Goal: Transaction & Acquisition: Purchase product/service

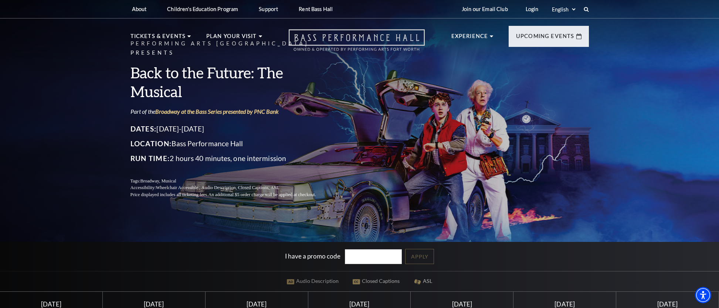
click at [358, 40] on icon "Open this option" at bounding box center [357, 40] width 136 height 22
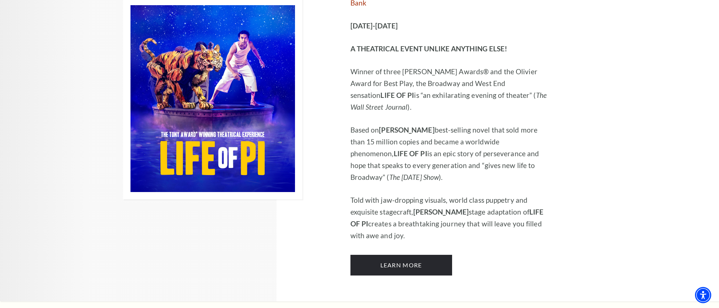
scroll to position [494, 0]
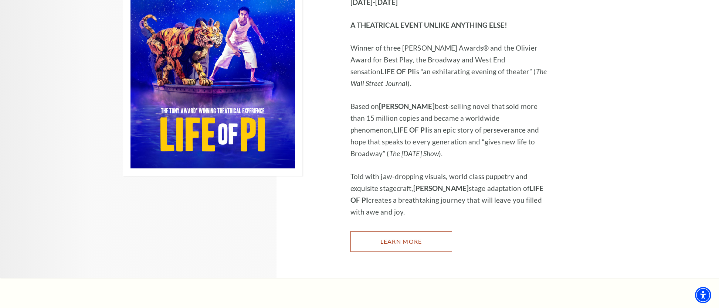
click at [387, 231] on link "Learn More" at bounding box center [401, 241] width 102 height 21
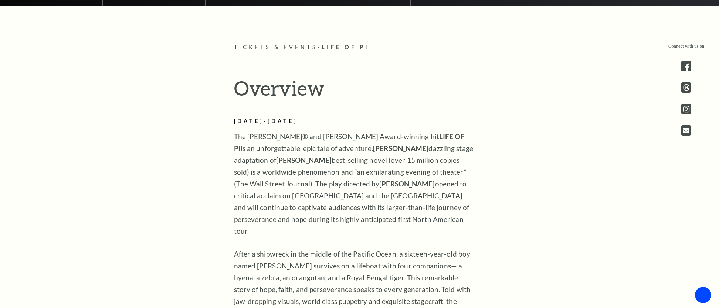
scroll to position [233, 0]
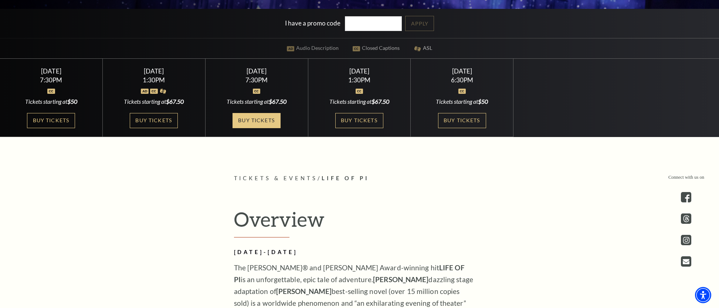
click at [257, 123] on link "Buy Tickets" at bounding box center [257, 120] width 48 height 15
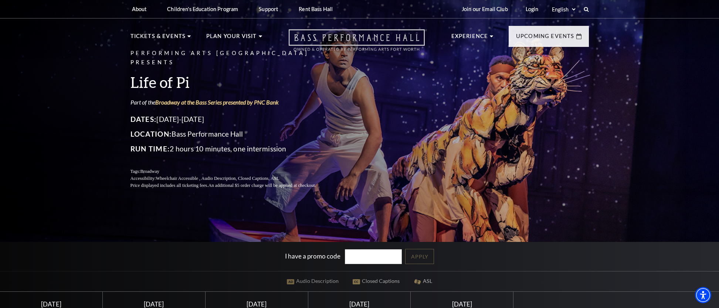
click at [349, 44] on icon "Open this option" at bounding box center [357, 40] width 136 height 22
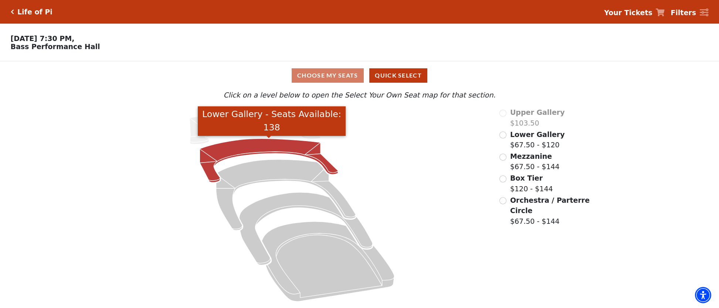
click at [297, 153] on icon "Lower Gallery - Seats Available: 138" at bounding box center [269, 161] width 138 height 44
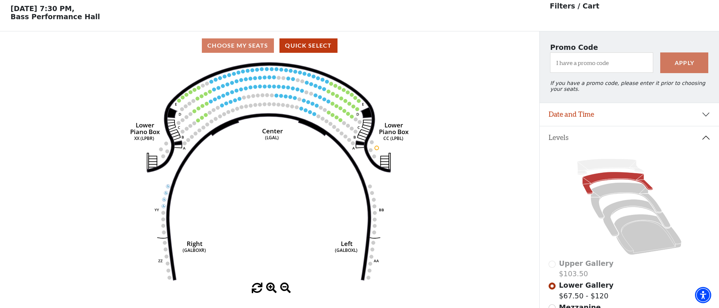
scroll to position [34, 0]
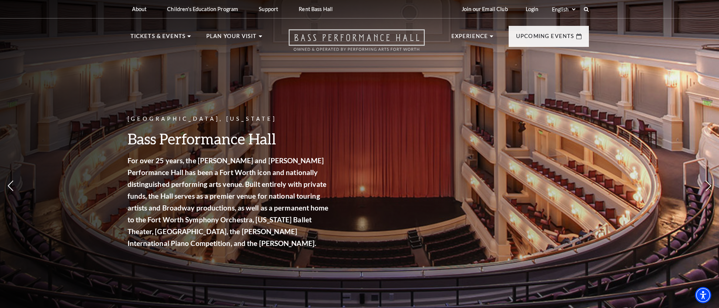
click at [307, 40] on icon "Open this option" at bounding box center [357, 40] width 136 height 22
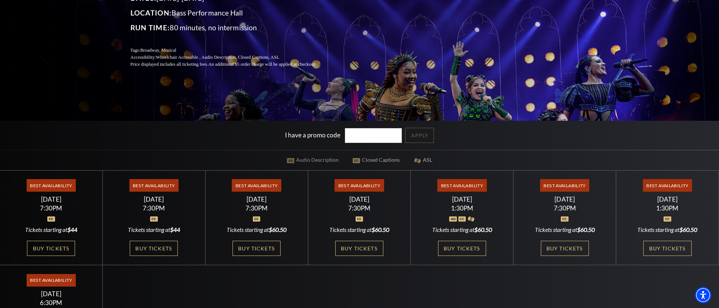
scroll to position [152, 0]
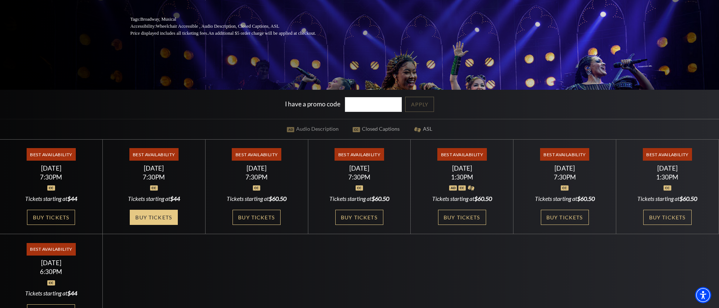
click at [162, 217] on link "Buy Tickets" at bounding box center [154, 217] width 48 height 15
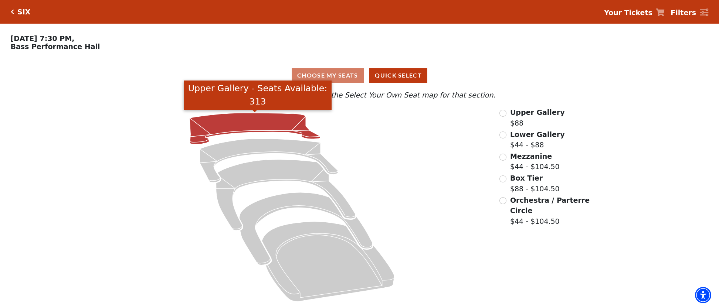
click at [248, 120] on icon "Upper Gallery - Seats Available: 313" at bounding box center [255, 128] width 131 height 31
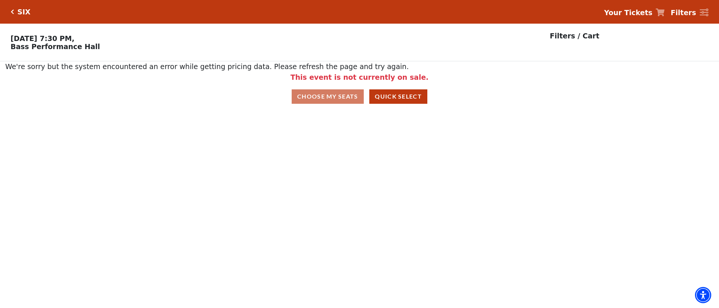
click at [11, 13] on icon "Click here to go back to filters" at bounding box center [12, 11] width 3 height 5
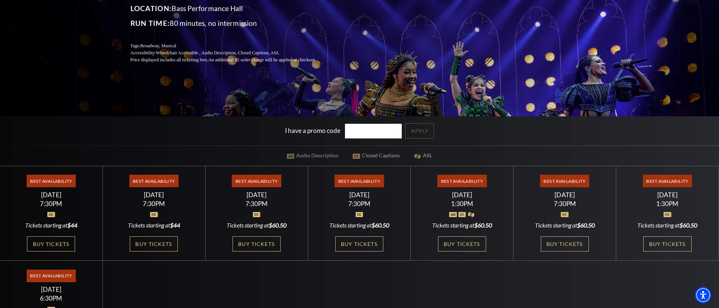
scroll to position [181, 0]
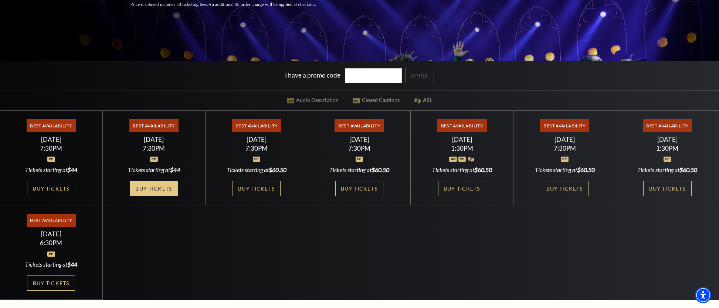
click at [153, 188] on link "Buy Tickets" at bounding box center [154, 188] width 48 height 15
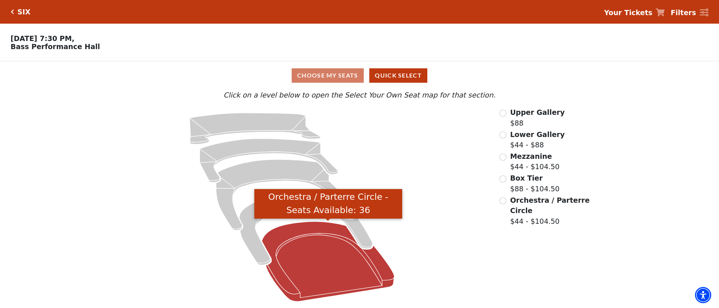
click at [319, 245] on icon "Orchestra / Parterre Circle - Seats Available: 36" at bounding box center [328, 262] width 133 height 80
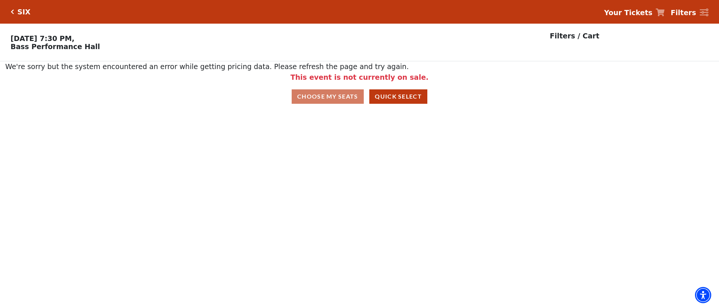
click at [14, 14] on div "SIX" at bounding box center [22, 12] width 17 height 9
click at [13, 12] on icon "Click here to go back to filters" at bounding box center [12, 11] width 3 height 5
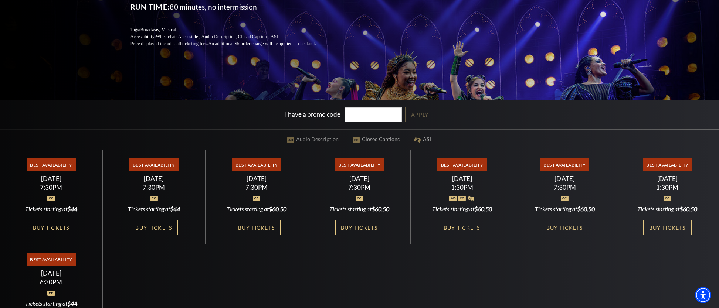
scroll to position [203, 0]
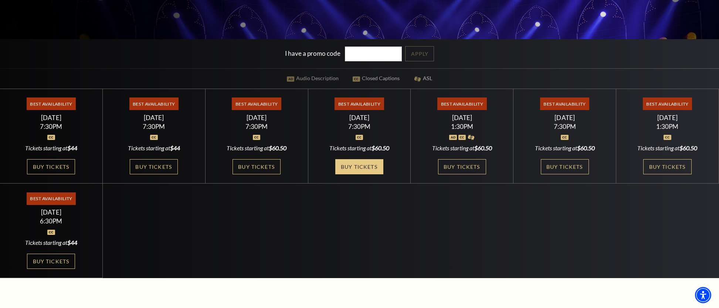
click at [368, 166] on link "Buy Tickets" at bounding box center [359, 166] width 48 height 15
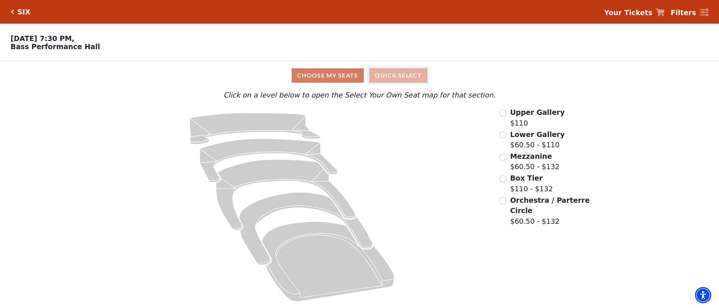
click at [419, 78] on button "Quick Select" at bounding box center [398, 75] width 58 height 14
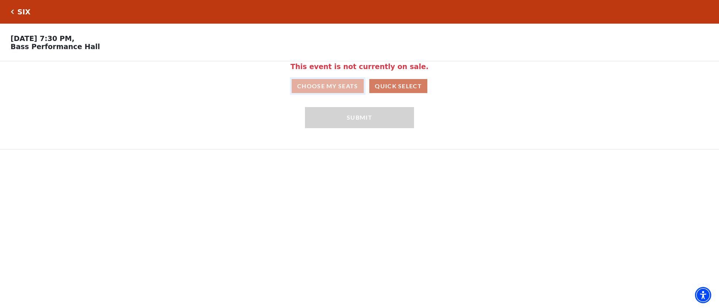
click at [326, 88] on button "Choose My Seats" at bounding box center [328, 86] width 72 height 14
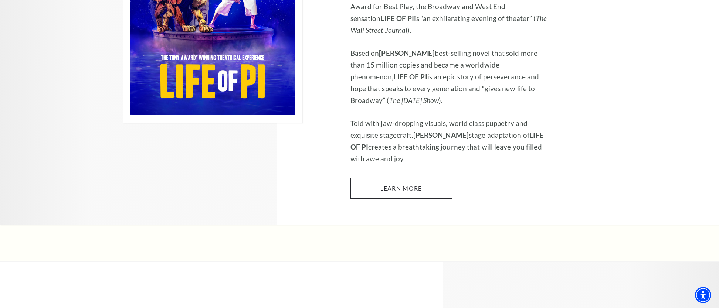
scroll to position [554, 0]
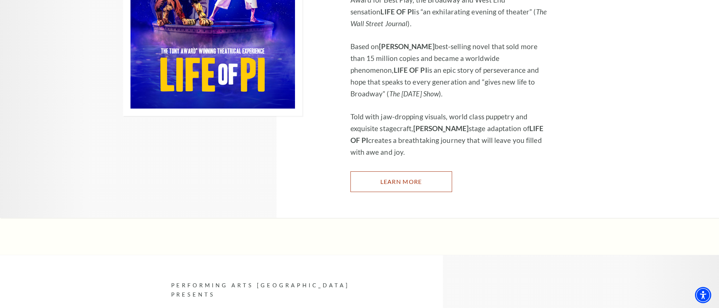
click at [366, 172] on link "Learn More" at bounding box center [401, 182] width 102 height 21
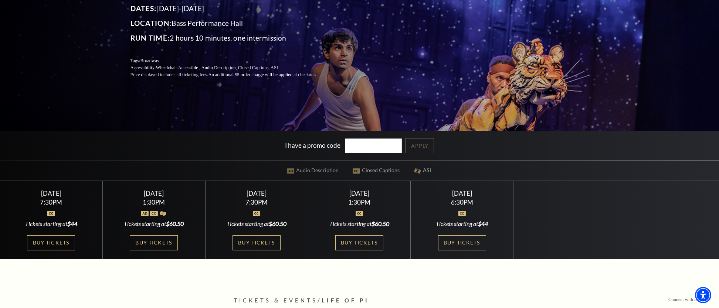
scroll to position [167, 0]
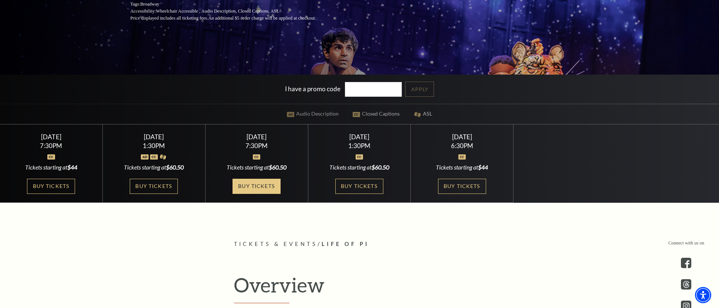
click at [265, 191] on link "Buy Tickets" at bounding box center [257, 186] width 48 height 15
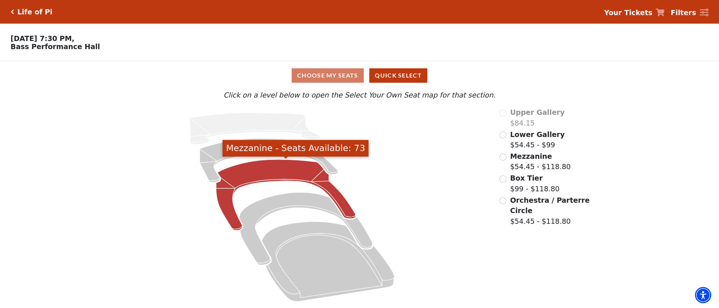
click at [256, 173] on icon "Mezzanine - Seats Available: 73" at bounding box center [285, 195] width 139 height 71
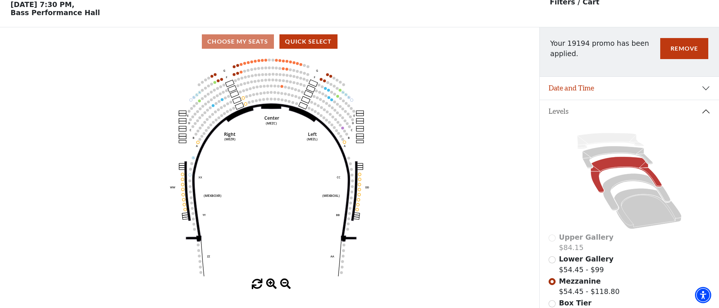
scroll to position [34, 0]
click at [672, 51] on button "Remove" at bounding box center [684, 48] width 48 height 21
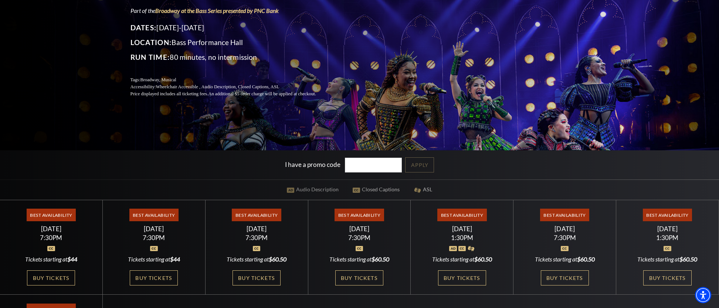
scroll to position [97, 0]
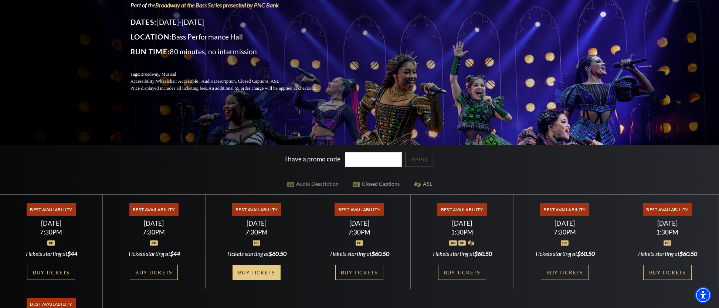
click at [264, 277] on link "Buy Tickets" at bounding box center [257, 272] width 48 height 15
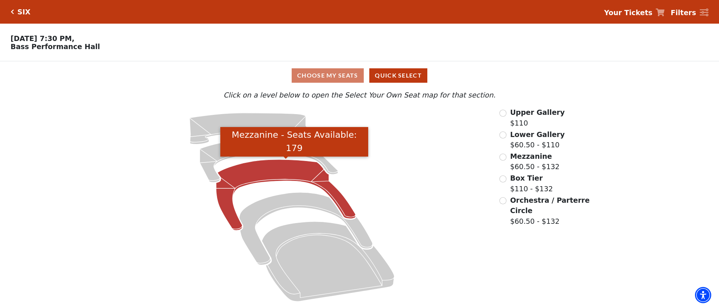
click at [294, 175] on icon "Mezzanine - Seats Available: 179" at bounding box center [285, 195] width 139 height 71
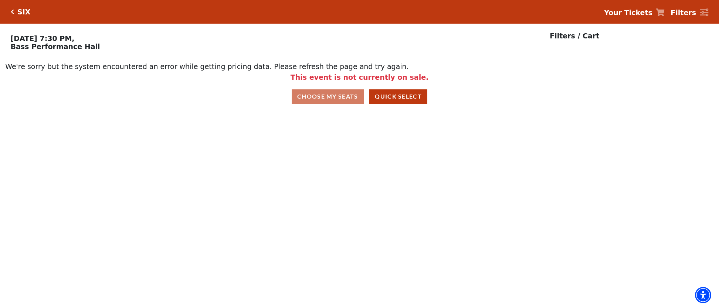
click at [12, 11] on icon "Click here to go back to filters" at bounding box center [12, 11] width 3 height 5
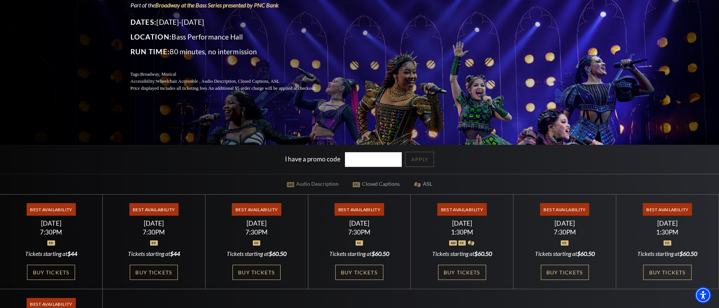
click at [526, 106] on div "Performing Arts Fort Worth Presents SIX Part of the Broadway at the Bass Series…" at bounding box center [359, 141] width 719 height 486
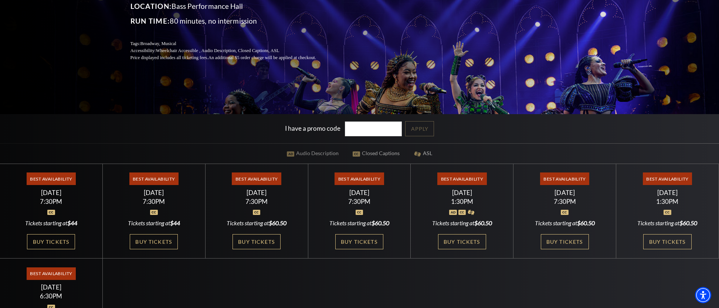
scroll to position [200, 0]
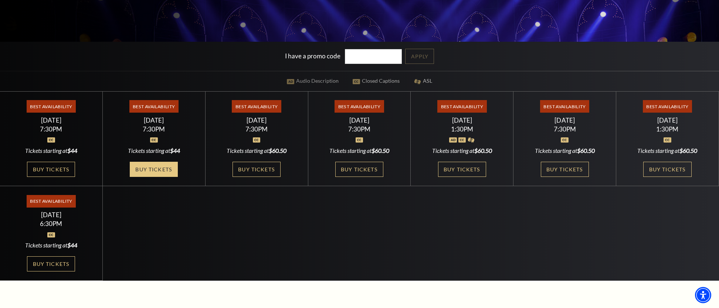
click at [167, 164] on link "Buy Tickets" at bounding box center [154, 169] width 48 height 15
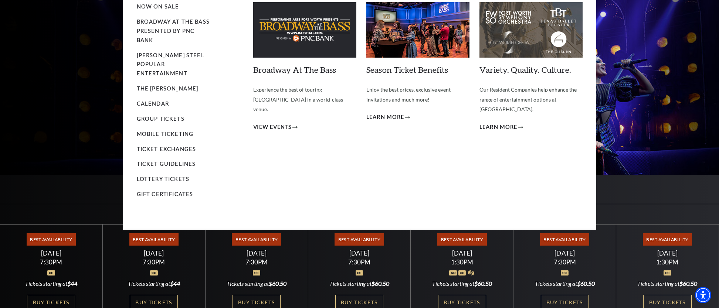
scroll to position [0, 0]
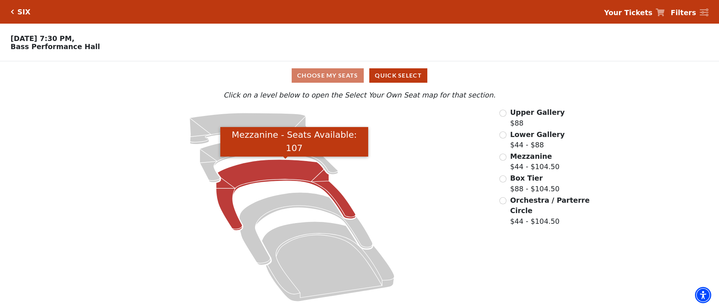
click at [295, 167] on icon "Mezzanine - Seats Available: 107" at bounding box center [285, 195] width 139 height 71
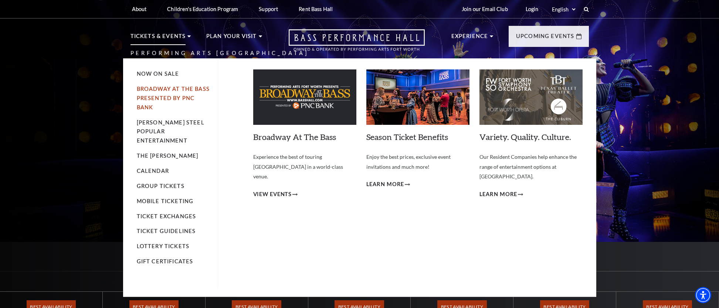
click at [157, 97] on link "Broadway At The Bass presented by PNC Bank" at bounding box center [173, 98] width 73 height 25
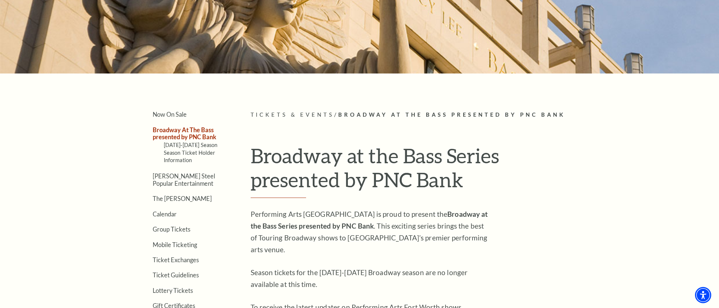
scroll to position [174, 0]
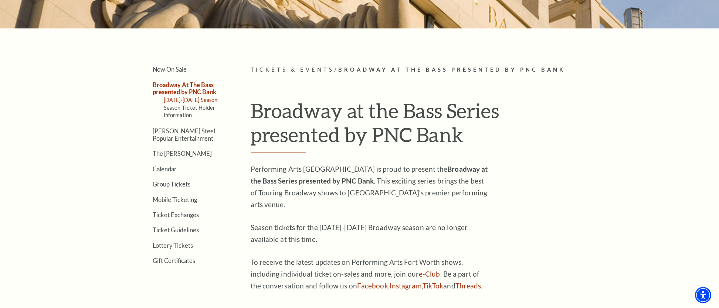
click at [198, 101] on link "2025-2026 Season" at bounding box center [191, 100] width 54 height 6
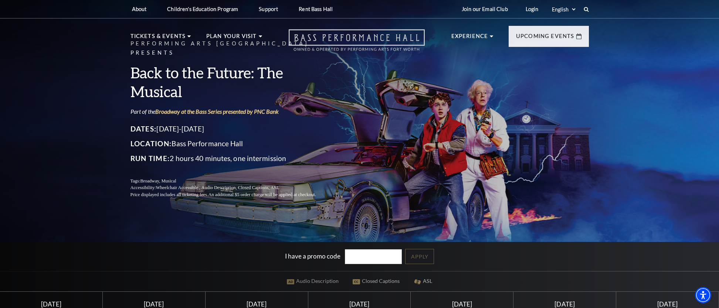
click at [318, 39] on icon "Open this option" at bounding box center [357, 40] width 136 height 22
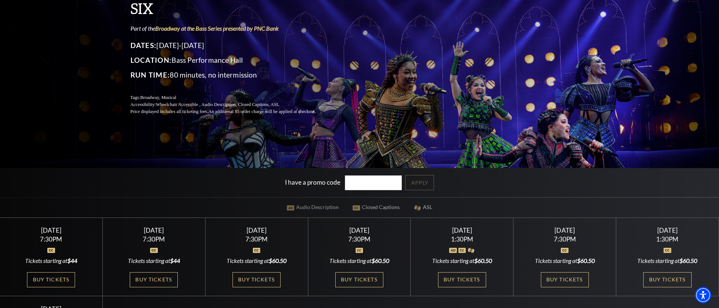
scroll to position [104, 0]
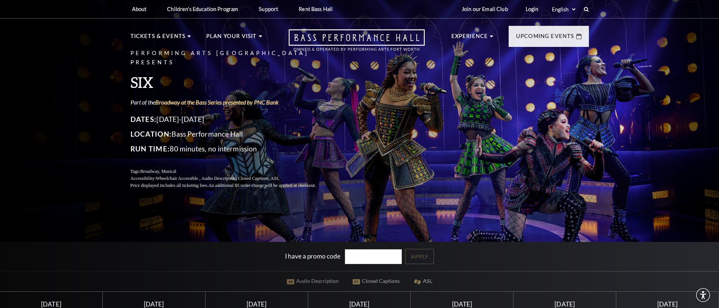
click at [261, 231] on div "Performing Arts Fort Worth Presents SIX Part of the Broadway at the Bass Series…" at bounding box center [359, 223] width 719 height 454
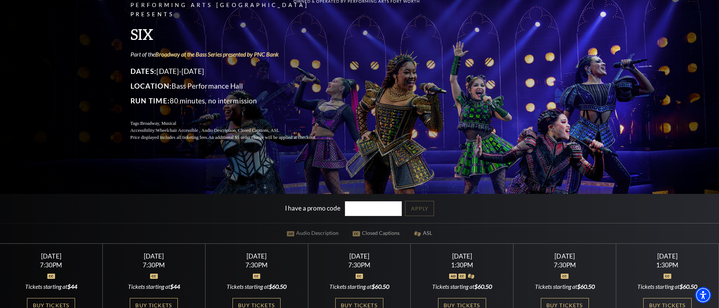
scroll to position [54, 0]
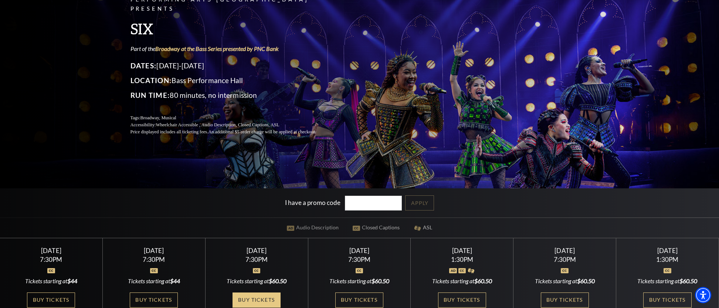
click at [254, 296] on link "Buy Tickets" at bounding box center [257, 300] width 48 height 15
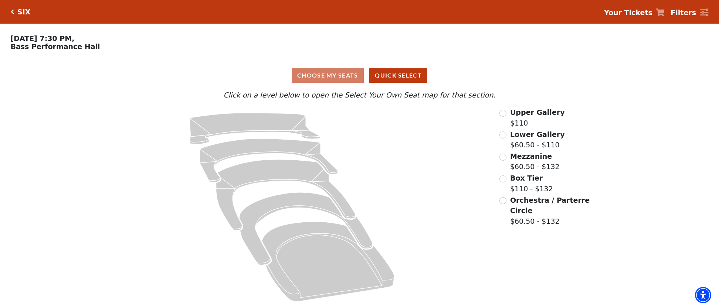
click at [14, 10] on div "SIX" at bounding box center [22, 12] width 17 height 9
click at [13, 10] on icon "Click here to go back to filters" at bounding box center [12, 11] width 3 height 5
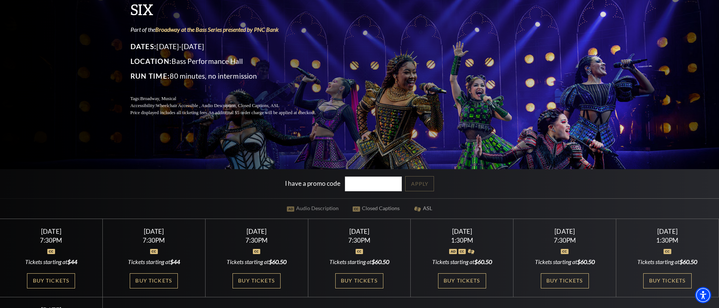
scroll to position [81, 0]
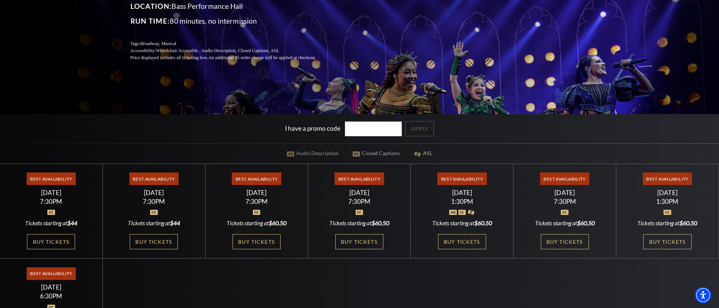
scroll to position [131, 0]
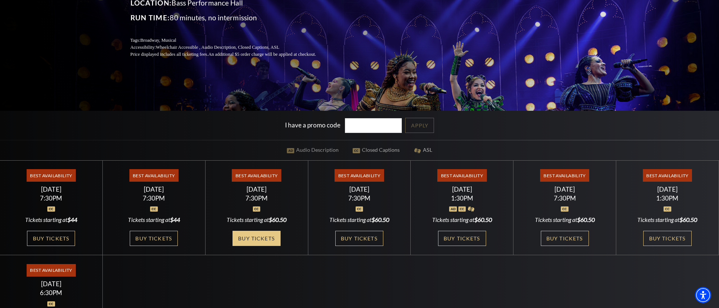
click at [256, 243] on link "Buy Tickets" at bounding box center [257, 238] width 48 height 15
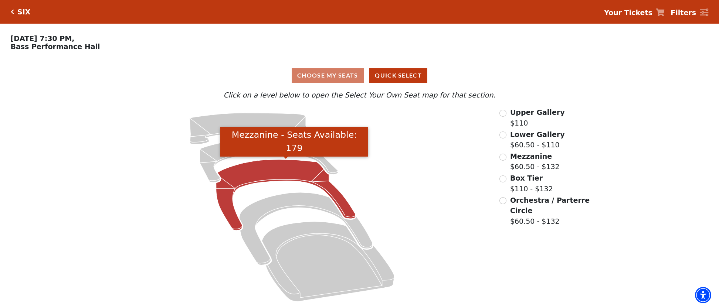
click at [259, 174] on icon "Mezzanine - Seats Available: 179" at bounding box center [285, 195] width 139 height 71
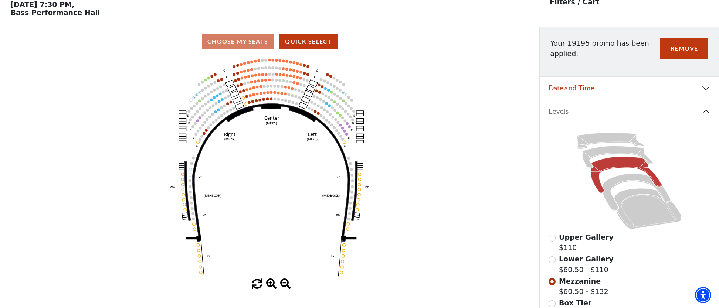
scroll to position [34, 0]
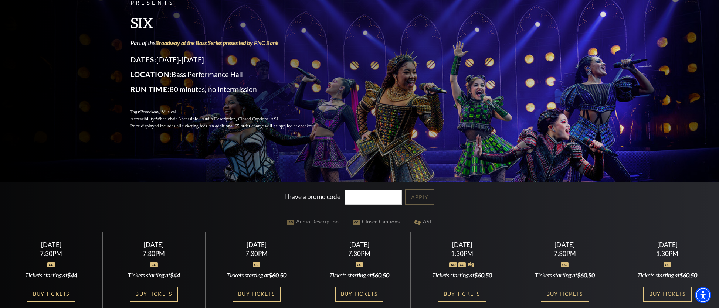
scroll to position [112, 0]
